Goal: Task Accomplishment & Management: Manage account settings

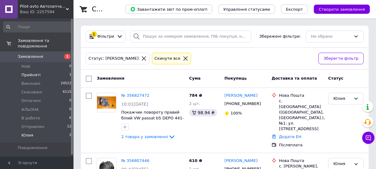
click at [25, 72] on span "Прийняті" at bounding box center [30, 75] width 19 height 6
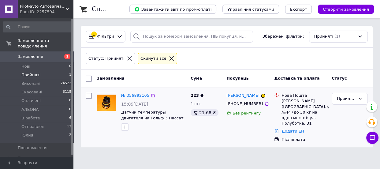
click at [157, 116] on span "Датчик температуры двигателя на Гольф 3 Пассат Б3 Б4 (4 контакта) Сеат Ибица Ко…" at bounding box center [152, 123] width 62 height 27
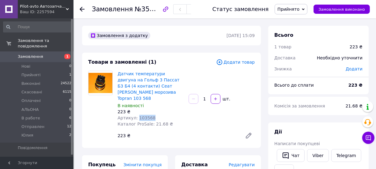
drag, startPoint x: 155, startPoint y: 111, endPoint x: 136, endPoint y: 112, distance: 19.6
click at [136, 115] on div "Артикул: 103568" at bounding box center [151, 118] width 66 height 6
copy span "103568"
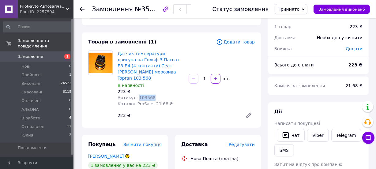
scroll to position [83, 0]
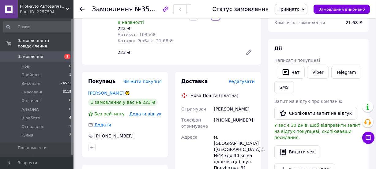
click at [126, 91] on icon at bounding box center [128, 93] width 4 height 4
drag, startPoint x: 246, startPoint y: 113, endPoint x: 221, endPoint y: 115, distance: 25.4
click at [221, 115] on div "[PHONE_NUMBER]" at bounding box center [234, 123] width 43 height 17
copy div "0988076881"
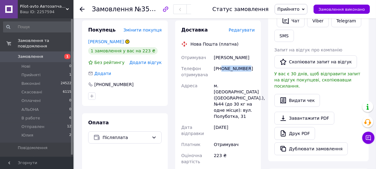
scroll to position [139, 0]
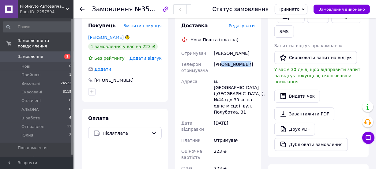
click at [294, 6] on span "Прийнято" at bounding box center [291, 9] width 33 height 10
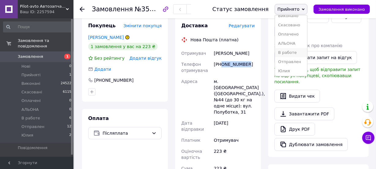
scroll to position [6, 0]
click at [303, 70] on li "Юлия" at bounding box center [291, 70] width 32 height 9
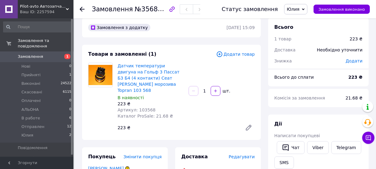
scroll to position [0, 0]
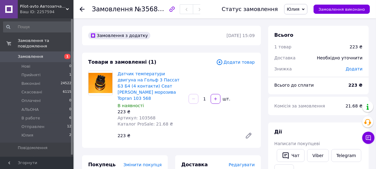
click at [82, 7] on use at bounding box center [82, 9] width 5 height 5
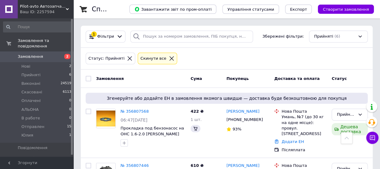
click at [34, 54] on span "Замовлення" at bounding box center [30, 57] width 25 height 6
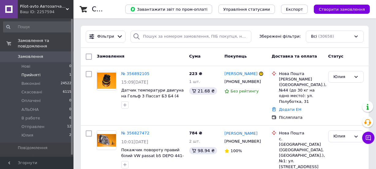
click at [24, 72] on span "Прийняті" at bounding box center [30, 75] width 19 height 6
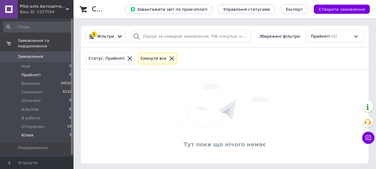
click at [27, 133] on span "Юлия" at bounding box center [27, 136] width 12 height 6
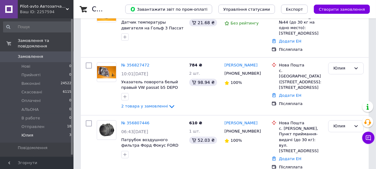
scroll to position [92, 0]
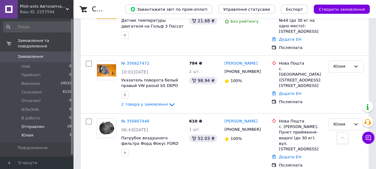
click at [35, 124] on span "Отправлен" at bounding box center [32, 127] width 23 height 6
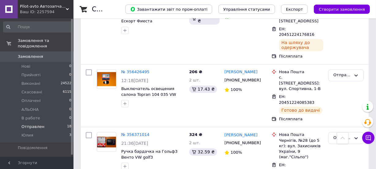
scroll to position [1077, 0]
